Goal: Task Accomplishment & Management: Manage account settings

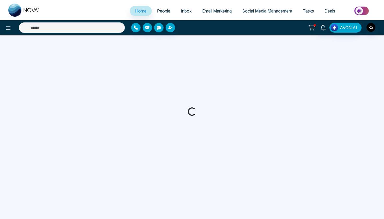
select select "*"
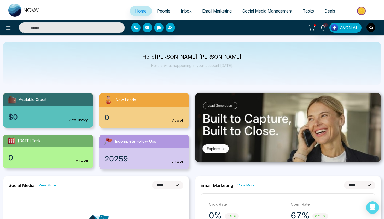
click at [161, 13] on span "People" at bounding box center [163, 10] width 13 height 5
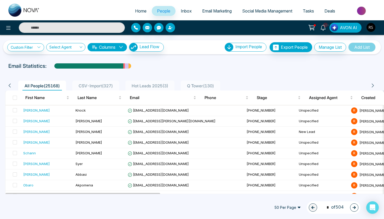
click at [370, 24] on img "button" at bounding box center [371, 27] width 9 height 9
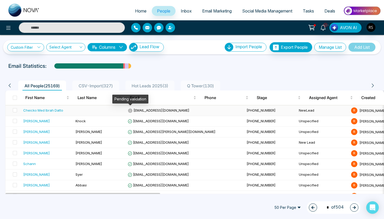
click at [131, 111] on icon at bounding box center [130, 111] width 4 height 4
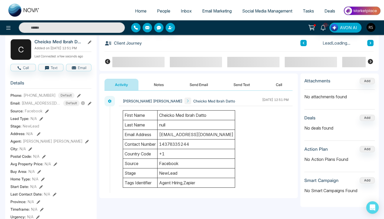
scroll to position [27, 0]
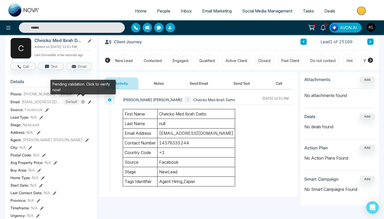
click at [83, 102] on icon at bounding box center [83, 102] width 4 height 4
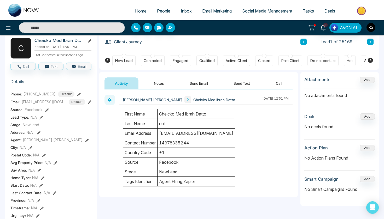
click at [160, 8] on span "People" at bounding box center [163, 10] width 13 height 5
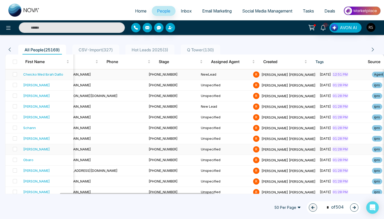
scroll to position [0, 133]
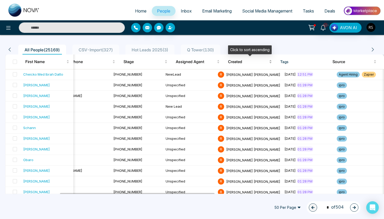
click at [244, 64] on span "Created" at bounding box center [248, 62] width 40 height 6
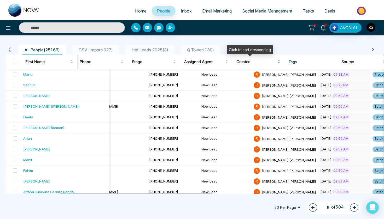
click at [244, 62] on span "Created" at bounding box center [256, 62] width 40 height 6
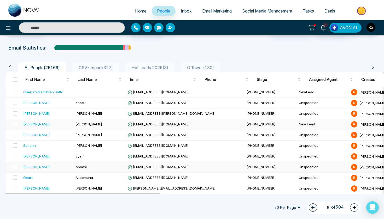
scroll to position [14, 0]
